Goal: Transaction & Acquisition: Purchase product/service

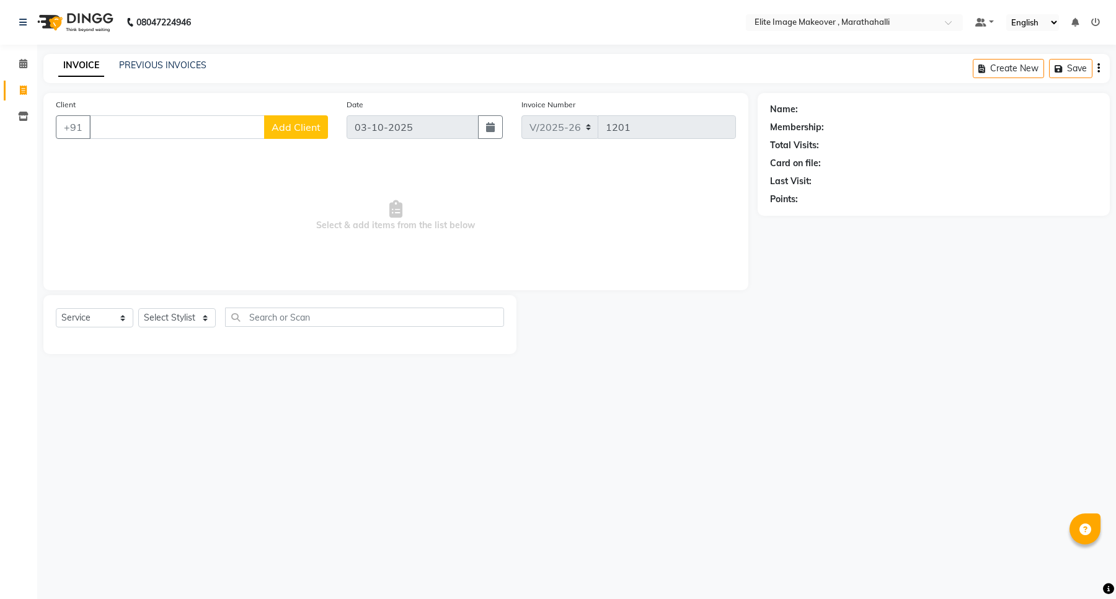
select select "8005"
select select "service"
click at [277, 319] on input "text" at bounding box center [364, 317] width 279 height 19
type input "upp"
click at [283, 306] on div "Select Service Product Membership Package Voucher Prepaid Gift Card Select Styl…" at bounding box center [279, 324] width 473 height 59
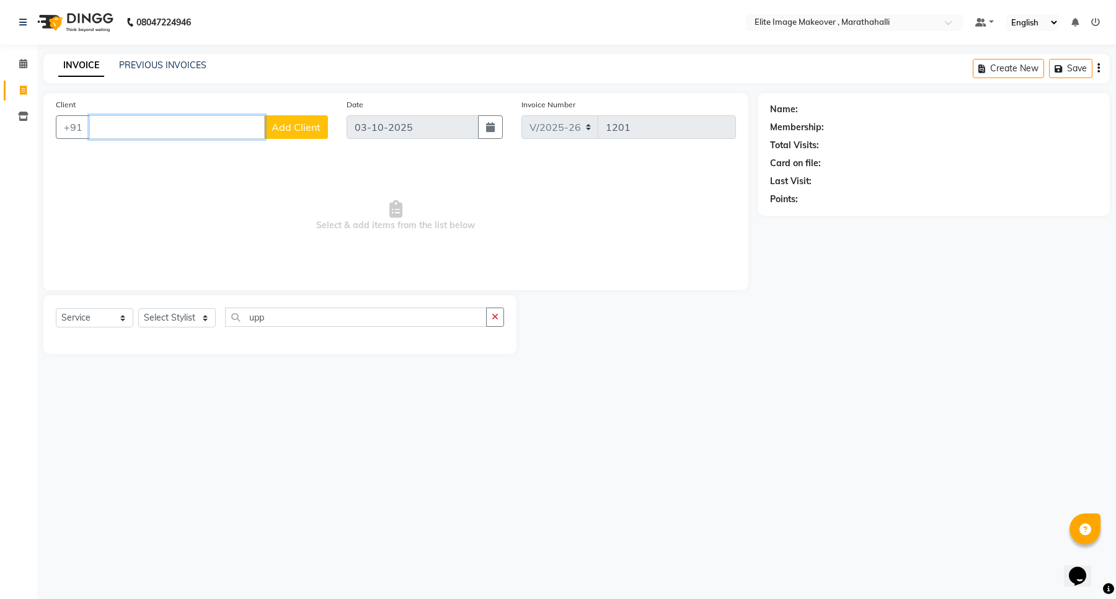
click at [145, 124] on input "Client" at bounding box center [177, 127] width 176 height 24
drag, startPoint x: 156, startPoint y: 155, endPoint x: 161, endPoint y: 163, distance: 9.5
click at [161, 163] on button "Divya 7259526468" at bounding box center [151, 156] width 122 height 20
type input "7259526468"
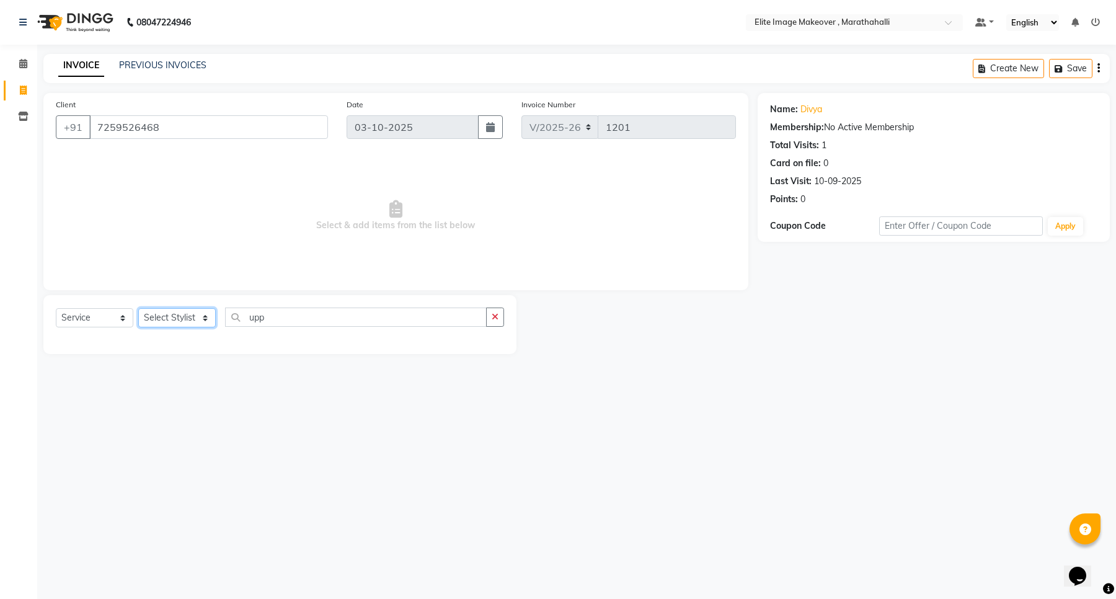
click at [205, 315] on select "Select Stylist [PERSON_NAME] [PERSON_NAME] [PERSON_NAME]" at bounding box center [177, 317] width 78 height 19
select select "93073"
click at [138, 308] on select "Select Stylist [PERSON_NAME] [PERSON_NAME] [PERSON_NAME]" at bounding box center [177, 317] width 78 height 19
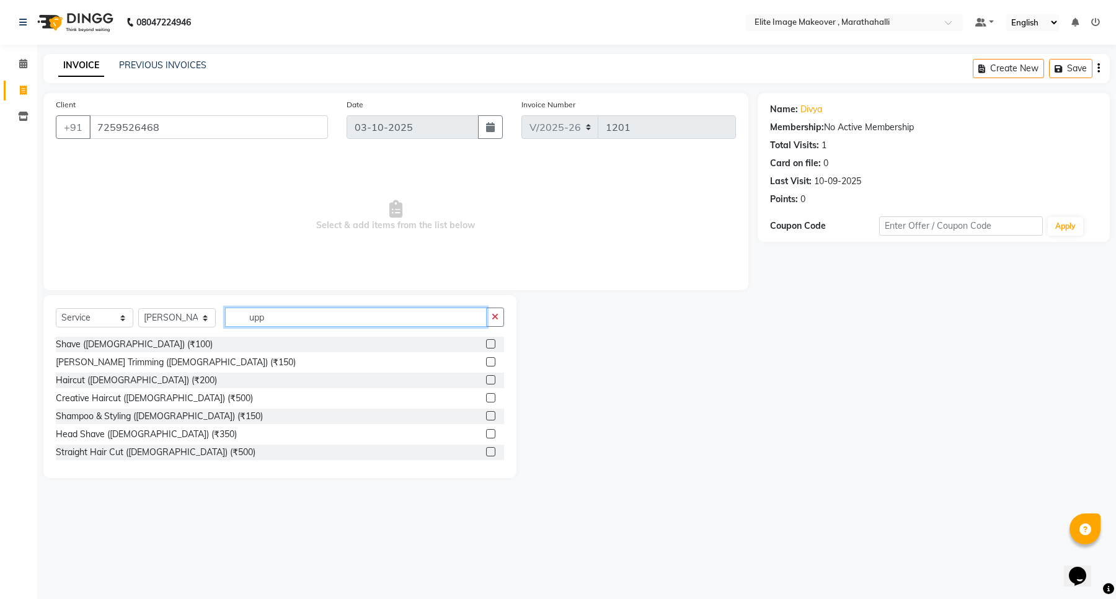
click at [267, 309] on input "upp" at bounding box center [356, 317] width 262 height 19
type input "u"
type input "upp"
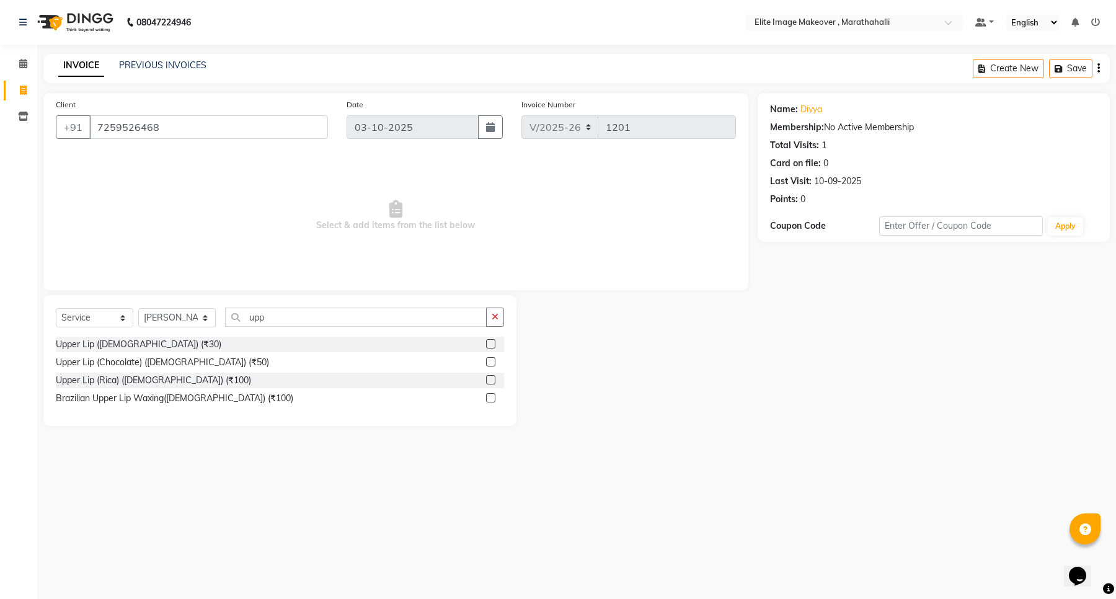
click at [491, 342] on label at bounding box center [490, 343] width 9 height 9
click at [491, 342] on input "checkbox" at bounding box center [490, 345] width 8 height 8
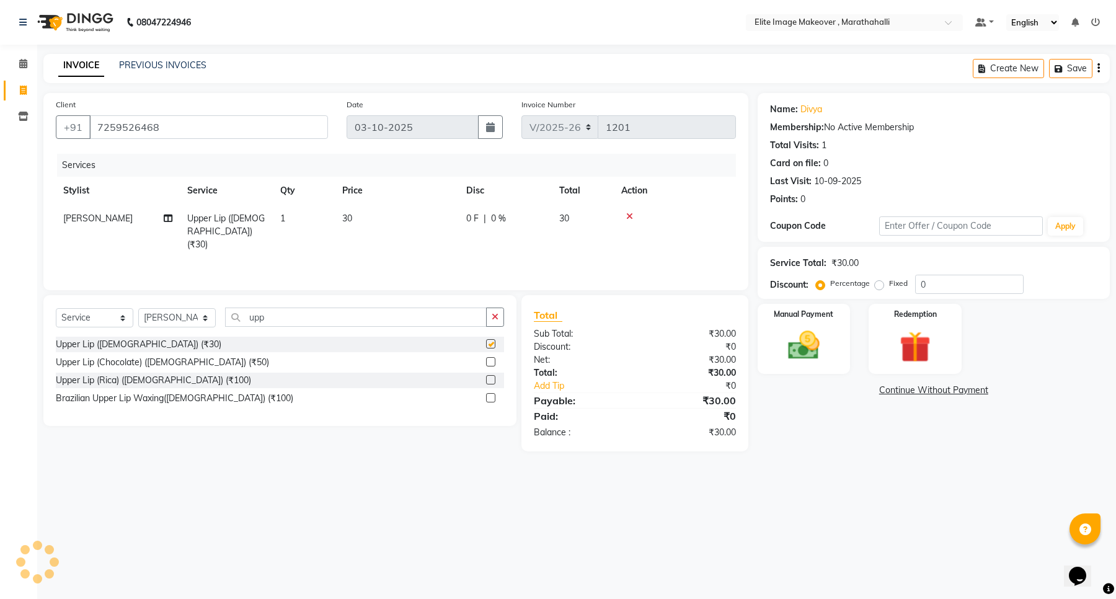
checkbox input "false"
click at [324, 319] on input "upp" at bounding box center [356, 317] width 262 height 19
type input "u"
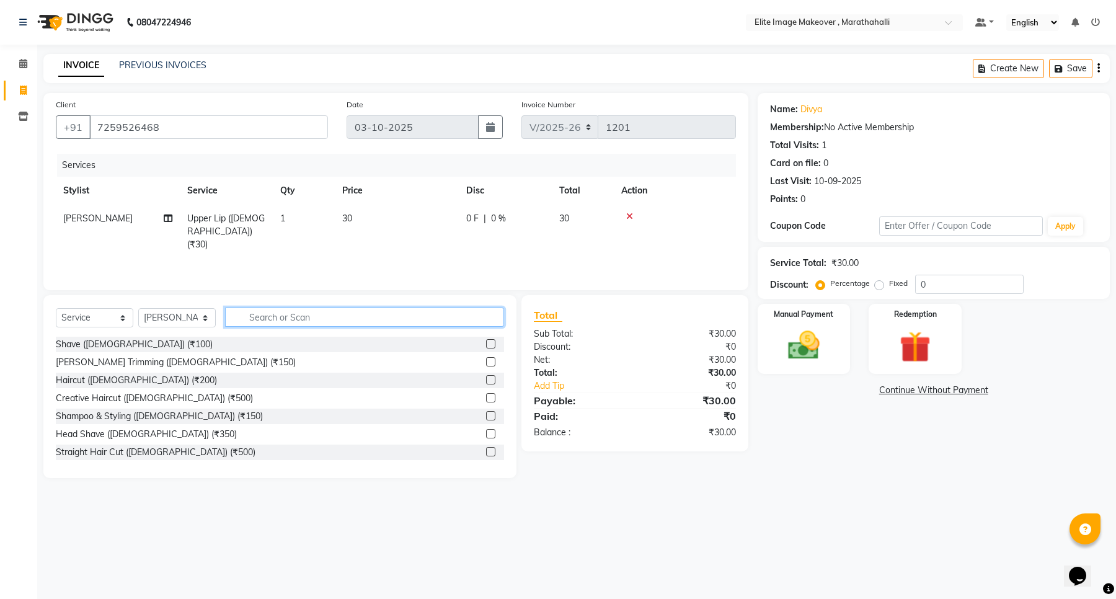
type input "a"
type input "un"
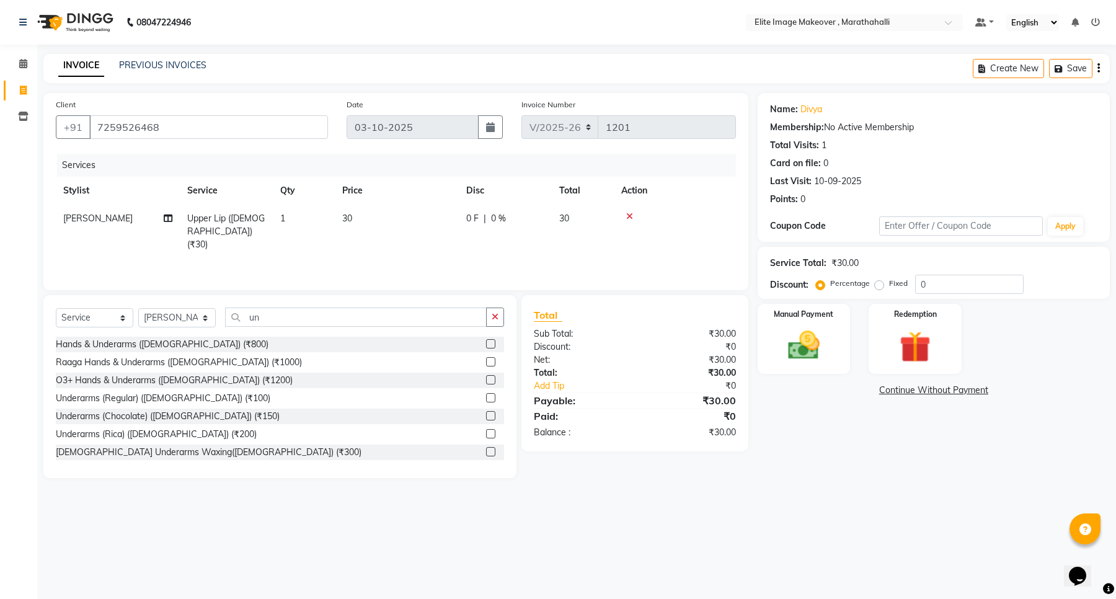
click at [486, 398] on label at bounding box center [490, 397] width 9 height 9
click at [486, 398] on input "checkbox" at bounding box center [490, 398] width 8 height 8
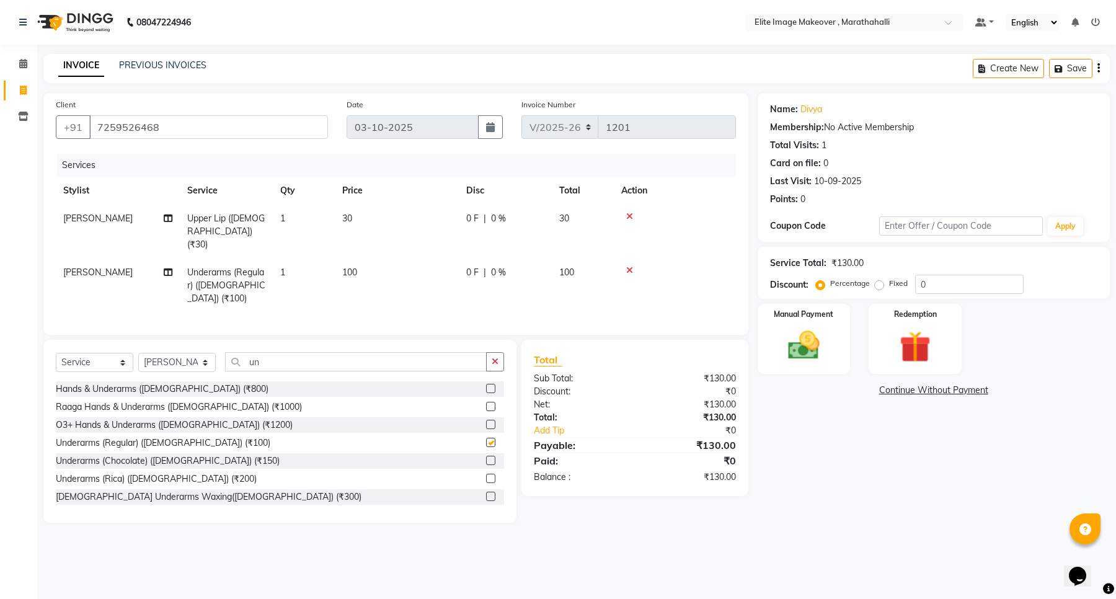
checkbox input "false"
click at [419, 352] on input "un" at bounding box center [356, 361] width 262 height 19
type input "u"
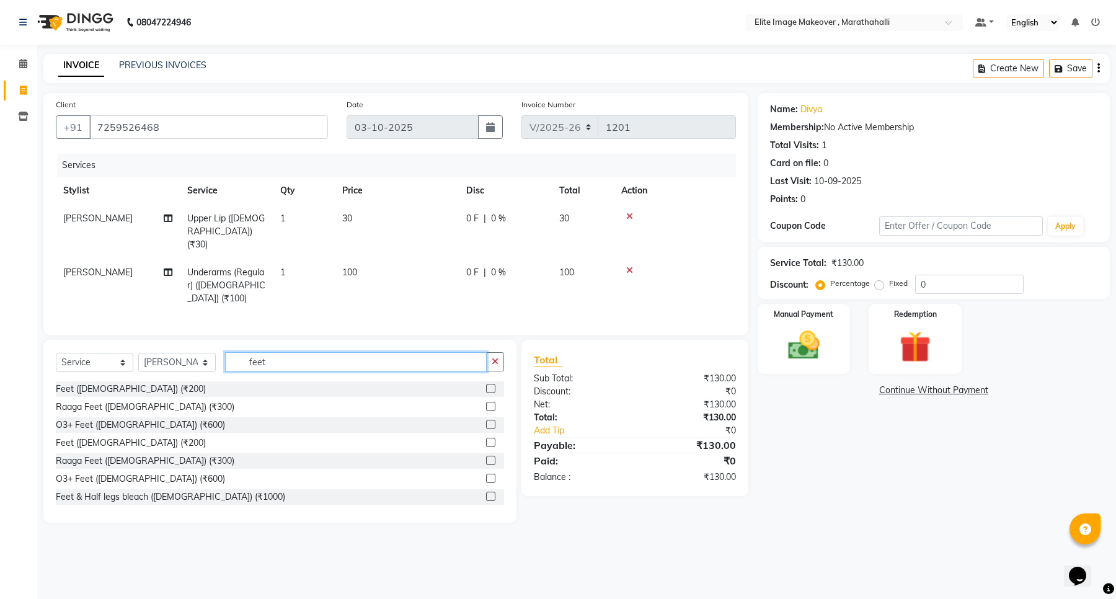
type input "feet"
click at [486, 384] on label at bounding box center [490, 388] width 9 height 9
click at [486, 385] on input "checkbox" at bounding box center [490, 389] width 8 height 8
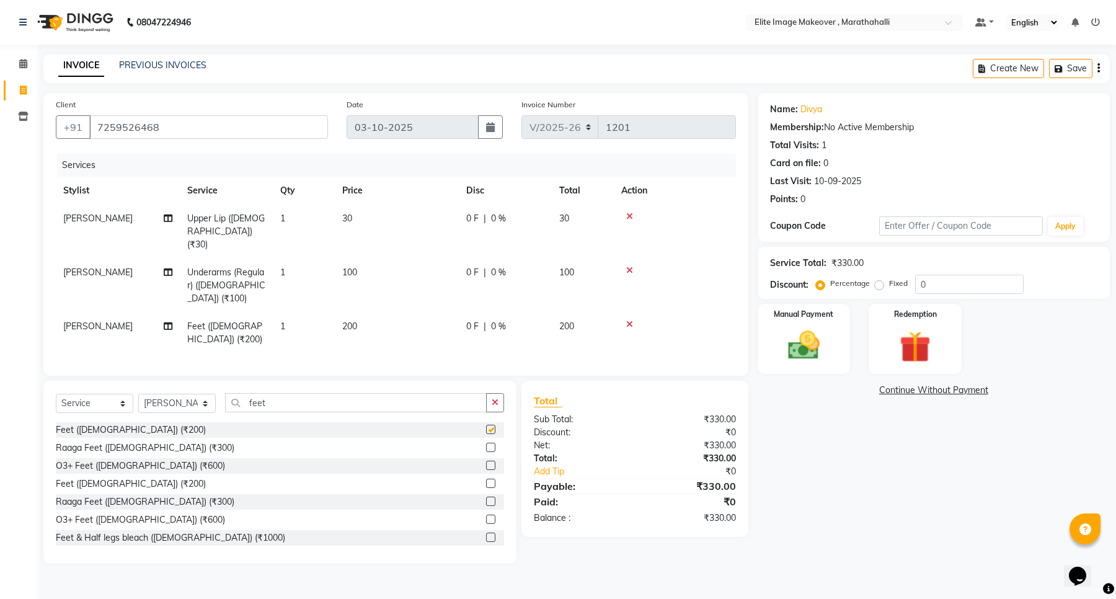
checkbox input "false"
click at [796, 345] on img at bounding box center [804, 346] width 53 height 38
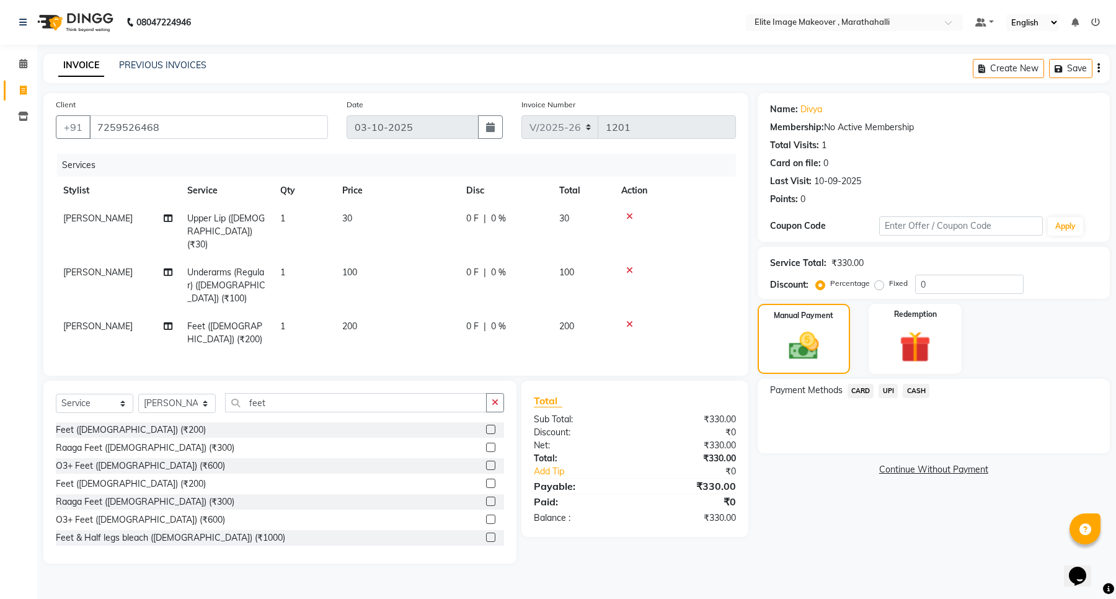
click at [888, 392] on span "UPI" at bounding box center [888, 391] width 19 height 14
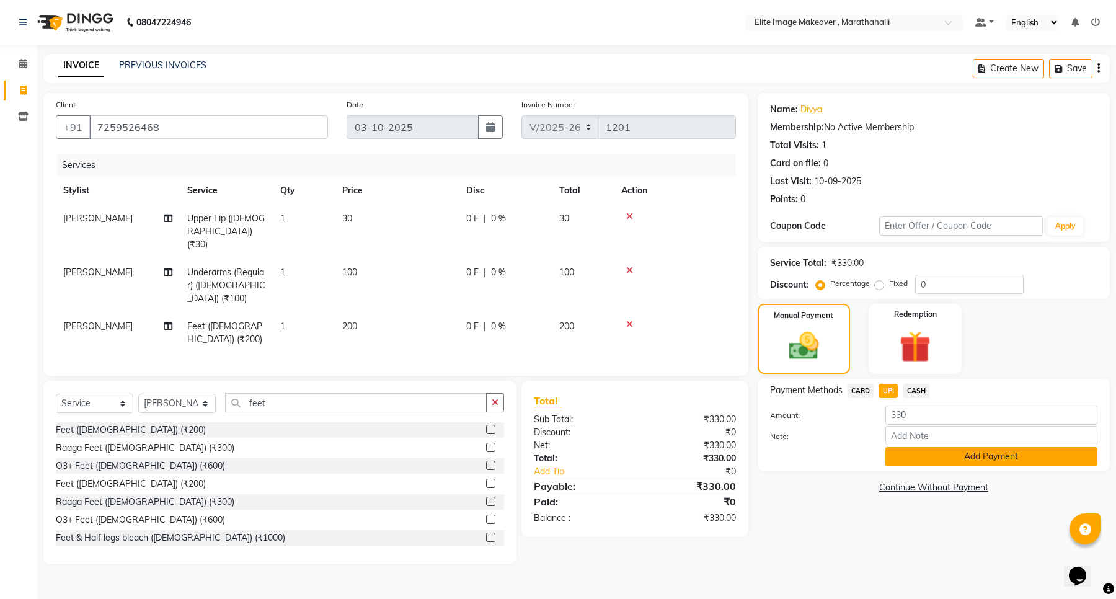
click at [906, 457] on button "Add Payment" at bounding box center [992, 456] width 212 height 19
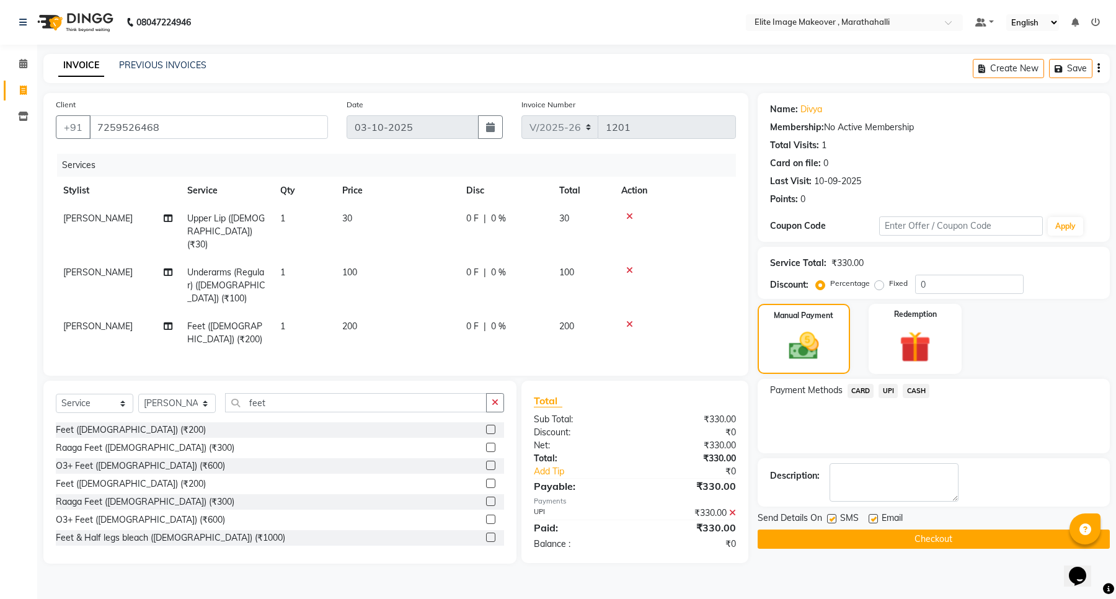
click at [910, 540] on button "Checkout" at bounding box center [934, 539] width 352 height 19
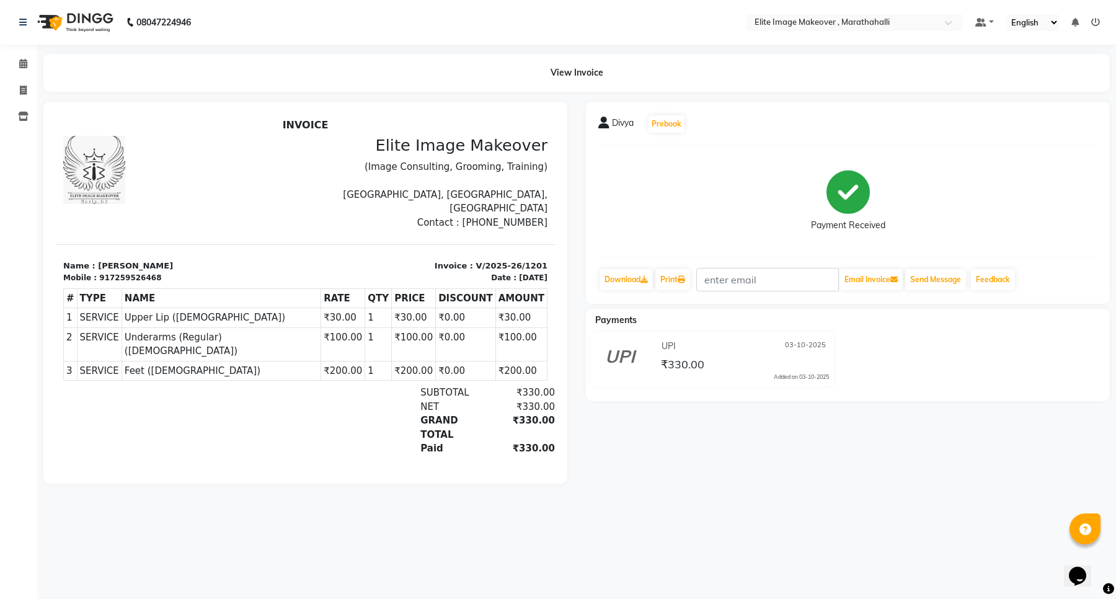
select select "8005"
select select "service"
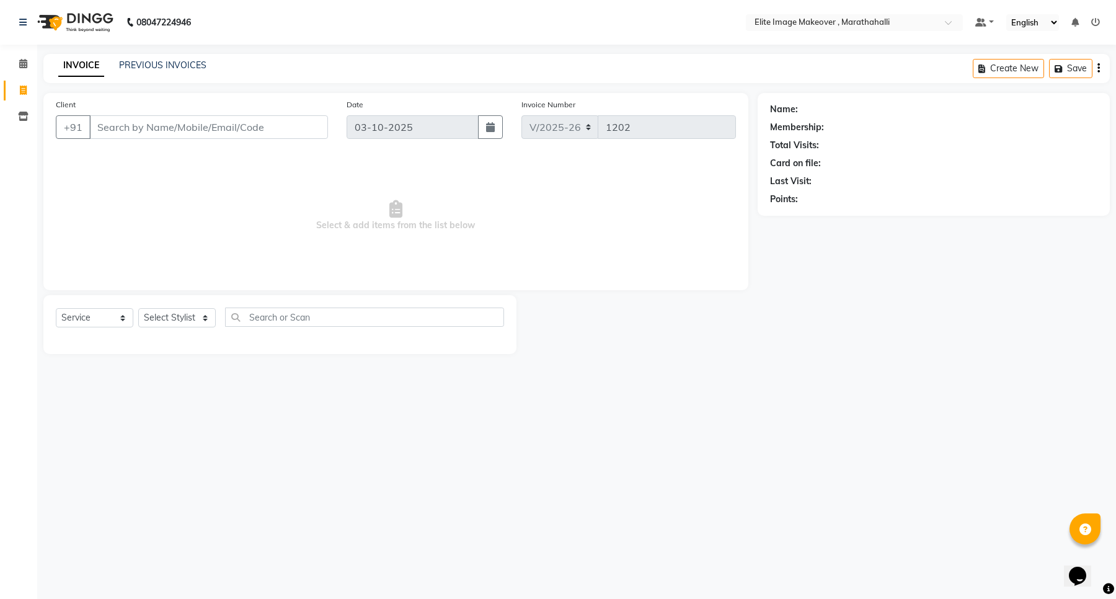
click at [571, 219] on span "Select & add items from the list below" at bounding box center [396, 216] width 680 height 124
